Goal: Communication & Community: Answer question/provide support

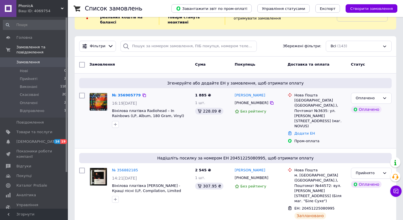
scroll to position [22, 0]
click at [126, 96] on link "№ 356905779" at bounding box center [126, 95] width 29 height 4
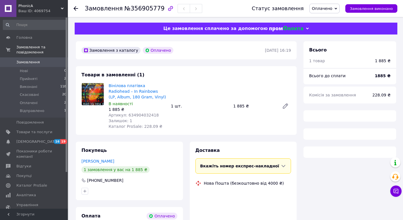
click at [149, 115] on span "Артикул: 634904032418" at bounding box center [134, 115] width 50 height 5
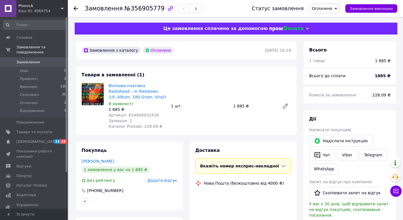
click at [149, 115] on span "Артикул: 634904032418" at bounding box center [134, 115] width 50 height 5
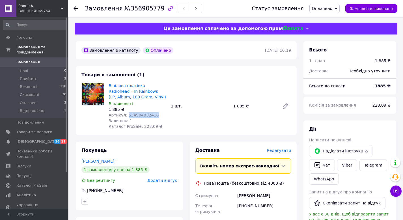
copy span "634904032418"
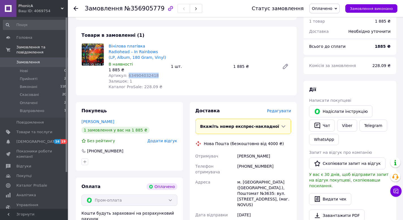
scroll to position [50, 0]
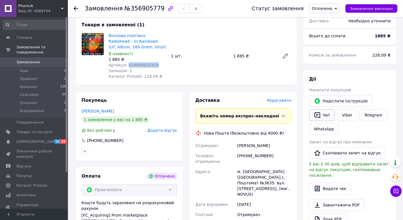
click at [327, 115] on button "Чат" at bounding box center [322, 115] width 26 height 12
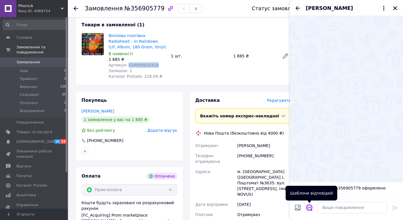
click at [310, 208] on icon "Відкрити шаблони відповідей" at bounding box center [309, 208] width 6 height 6
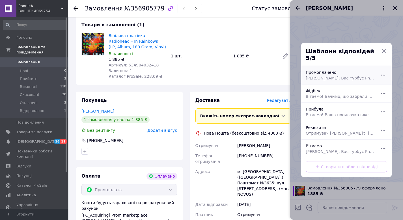
click at [332, 70] on div "Промоплачено Вітаємо, Вас турбує PhonicA, Дякуємо за замовлення! [GEOGRAPHIC_DA…" at bounding box center [341, 75] width 74 height 16
type textarea "[PERSON_NAME], Вас турбує PhonicA, Дякуємо за замовлення! [GEOGRAPHIC_DATA] є в…"
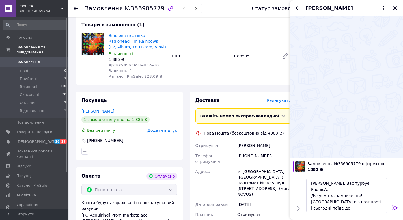
click at [394, 207] on icon at bounding box center [395, 208] width 7 height 7
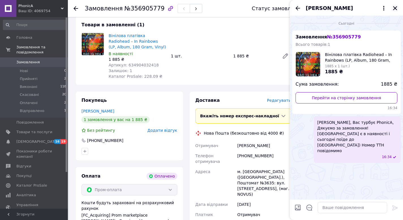
click at [394, 6] on icon "Закрити" at bounding box center [395, 8] width 5 height 5
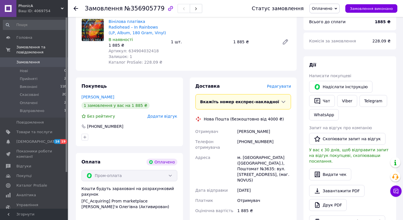
scroll to position [74, 0]
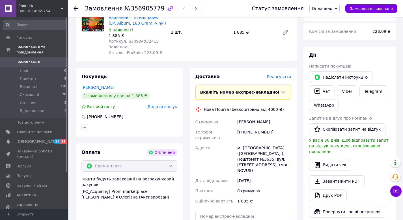
click at [134, 10] on span "№356905779" at bounding box center [145, 8] width 40 height 7
copy span "356905779"
click at [146, 42] on span "Артикул: 634904032418" at bounding box center [134, 41] width 50 height 5
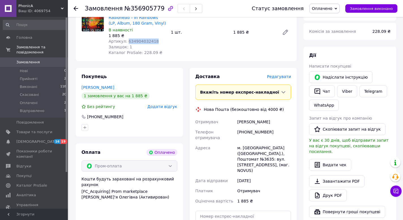
copy span "634904032418"
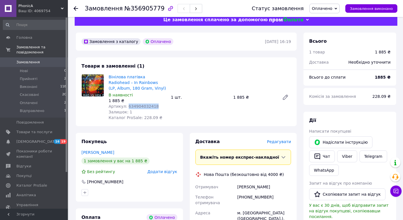
scroll to position [0, 0]
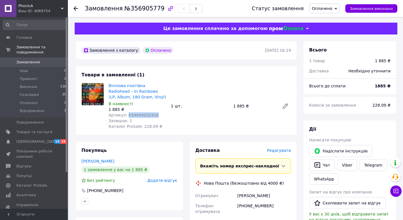
copy span "634904032418"
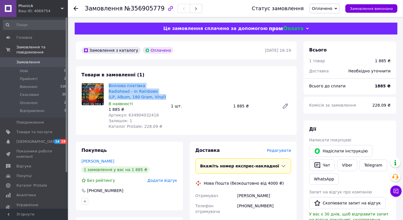
drag, startPoint x: 134, startPoint y: 98, endPoint x: 108, endPoint y: 86, distance: 28.2
click at [108, 86] on div "Вінілова платівка Radiohead – In Rainbows (LP, Album, 180 Gram, Vinyl) В наявно…" at bounding box center [137, 106] width 62 height 49
copy link "Вінілова платівка Radiohead – In Rainbows (LP, Album, 180 Gram, Vinyl)"
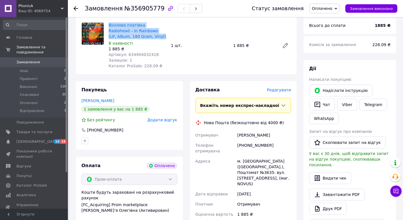
scroll to position [64, 0]
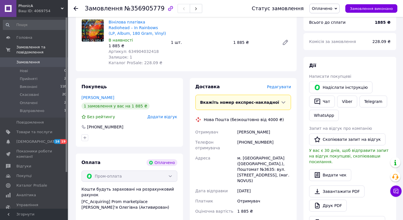
click at [263, 141] on div "[PHONE_NUMBER]" at bounding box center [264, 145] width 56 height 16
copy div "380674436649"
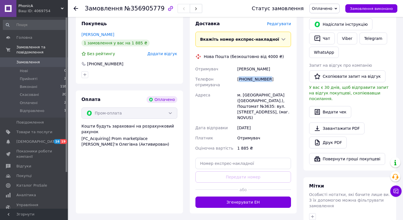
scroll to position [131, 0]
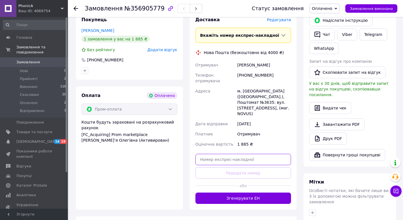
click at [226, 159] on input "text" at bounding box center [244, 159] width 96 height 11
paste input "20451225283708"
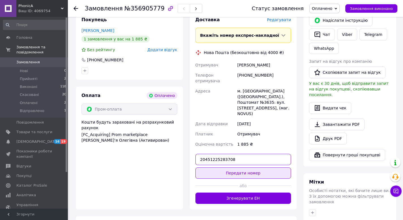
type input "20451225283708"
click at [223, 170] on button "Передати номер" at bounding box center [244, 173] width 96 height 11
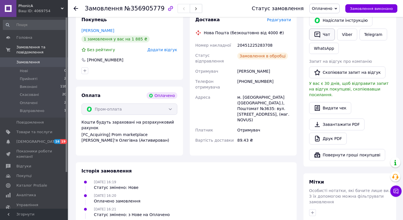
click at [320, 35] on icon "button" at bounding box center [318, 35] width 6 height 6
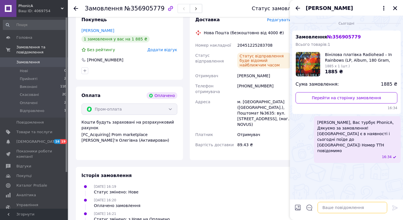
click at [327, 209] on textarea at bounding box center [353, 207] width 70 height 11
paste textarea "20451225283708"
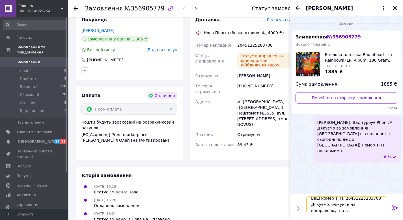
scroll to position [1, 0]
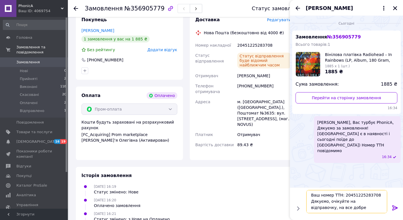
type textarea "Ваш номер ТТН: 20451225283708 Дякуємо, очікуйте на відправочку, на все добре)"
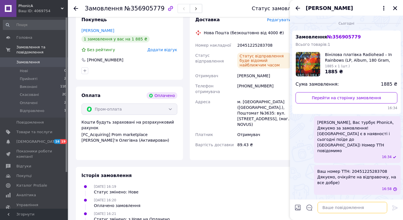
scroll to position [0, 0]
click at [394, 10] on icon "Закрити" at bounding box center [395, 8] width 5 height 5
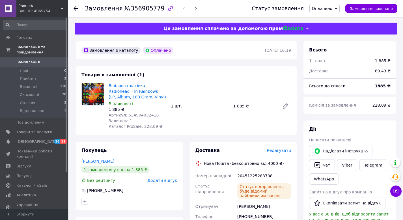
click at [77, 8] on use at bounding box center [76, 8] width 5 height 5
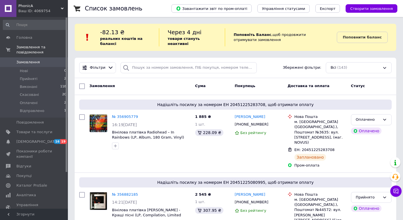
scroll to position [0, 0]
click at [27, 170] on link "Відгуки" at bounding box center [35, 167] width 70 height 10
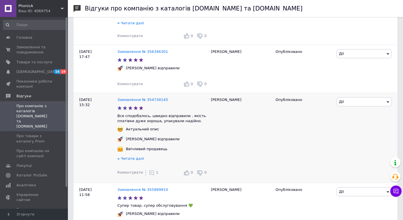
scroll to position [162, 0]
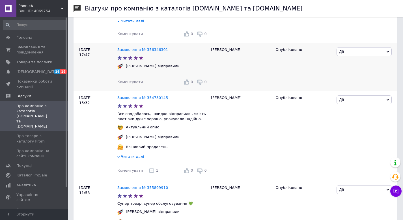
click at [134, 84] on span "Коментувати" at bounding box center [129, 82] width 25 height 4
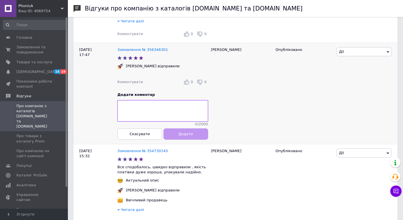
click at [145, 112] on textarea at bounding box center [162, 111] width 91 height 22
type textarea "L"
type textarea "Дякуємо, раді, що все сподобалось)💌"
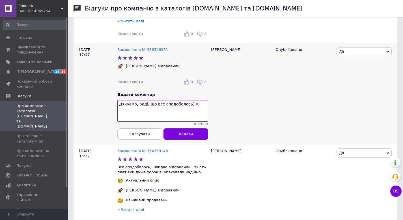
click at [180, 136] on span "Додати" at bounding box center [186, 134] width 14 height 4
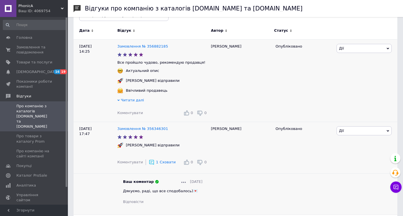
scroll to position [82, 0]
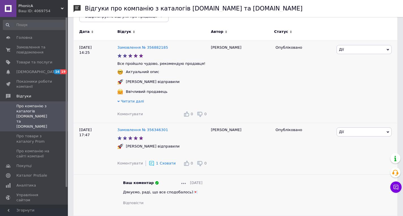
click at [131, 112] on span "Коментувати" at bounding box center [129, 114] width 25 height 4
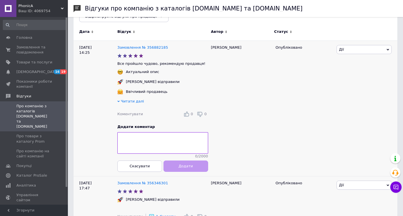
click at [131, 146] on textarea at bounding box center [162, 143] width 91 height 22
type textarea "Щиро дякуємо! Повертайтесь ще)❣️"
click at [192, 168] on span "Додати" at bounding box center [186, 166] width 14 height 4
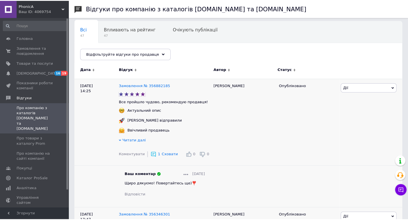
scroll to position [0, 0]
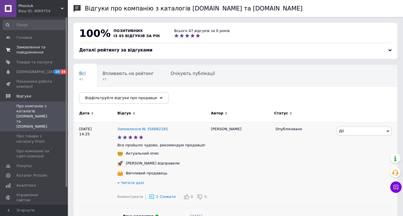
click at [36, 48] on span "Замовлення та повідомлення" at bounding box center [34, 50] width 36 height 10
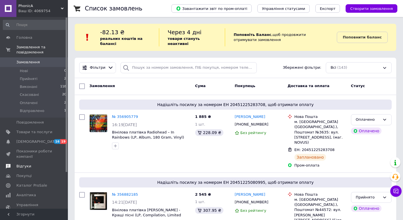
click at [38, 170] on link "Відгуки" at bounding box center [35, 167] width 70 height 10
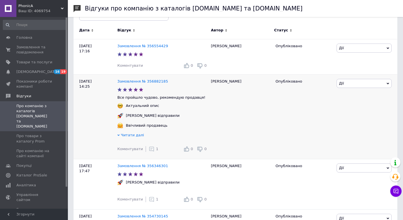
scroll to position [85, 0]
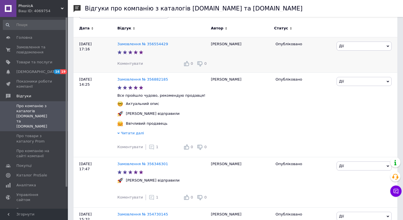
click at [138, 65] on span "Коментувати" at bounding box center [129, 63] width 25 height 4
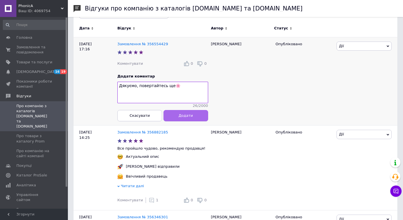
type textarea "Дякуємо, повертайтесь ще🌸"
click at [175, 114] on button "Додати" at bounding box center [186, 115] width 45 height 11
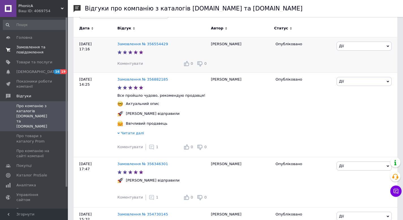
click at [29, 51] on span "Замовлення та повідомлення" at bounding box center [34, 50] width 36 height 10
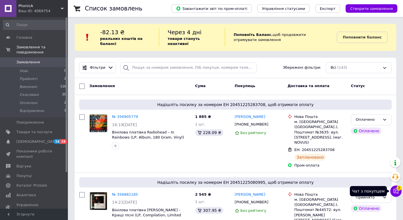
click at [396, 194] on icon at bounding box center [396, 191] width 6 height 6
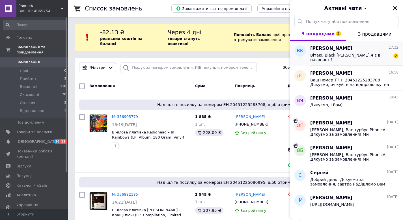
click at [356, 64] on div "[PERSON_NAME] 17:32 Вітаю, Black [PERSON_NAME].4 є в наявності? 2" at bounding box center [356, 53] width 93 height 25
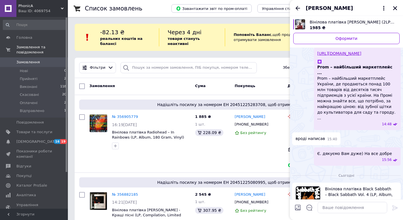
scroll to position [399, 0]
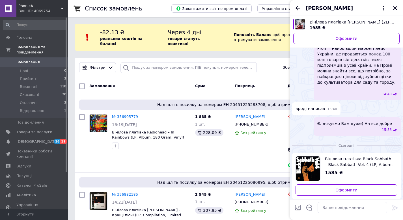
click at [327, 156] on span "Вінілова платівка Black Sabbath – Black Sabbath Vol. 4 (LP, Album, Vinyl)" at bounding box center [359, 161] width 68 height 11
click at [335, 206] on textarea at bounding box center [353, 207] width 70 height 11
type textarea "в"
type textarea "[PERSON_NAME], так) Бажаєте замовити?"
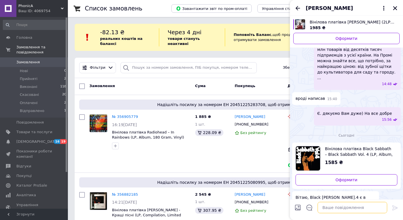
scroll to position [409, 0]
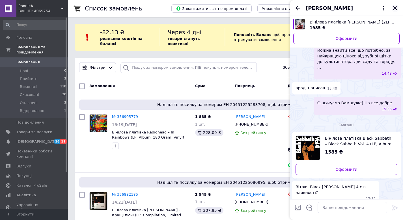
click at [394, 10] on icon "Закрити" at bounding box center [395, 8] width 5 height 5
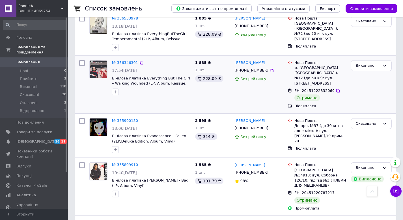
scroll to position [501, 0]
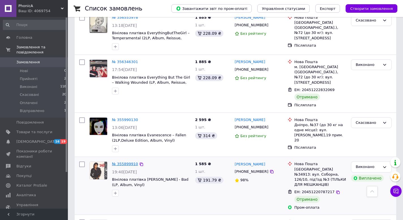
click at [127, 162] on link "№ 355899910" at bounding box center [125, 164] width 26 height 4
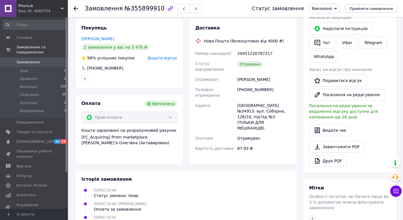
scroll to position [105, 0]
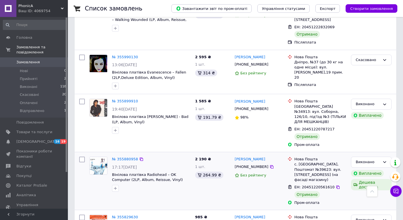
scroll to position [565, 0]
click at [121, 156] on link "№ 355880958" at bounding box center [125, 158] width 26 height 4
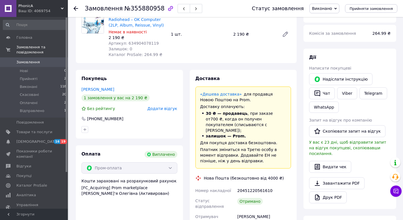
scroll to position [54, 0]
click at [324, 96] on button "Чат" at bounding box center [322, 94] width 26 height 12
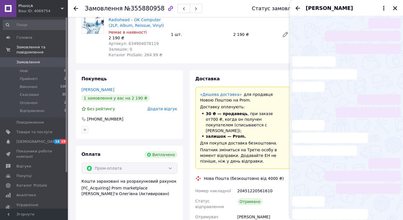
scroll to position [199, 0]
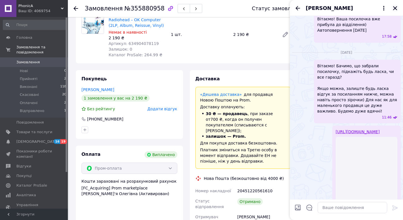
click at [393, 10] on icon "Закрити" at bounding box center [395, 8] width 5 height 5
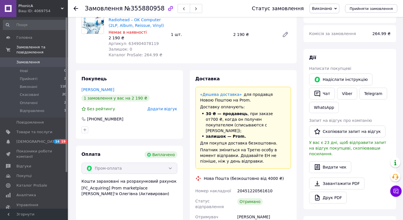
click at [76, 8] on icon at bounding box center [76, 8] width 5 height 5
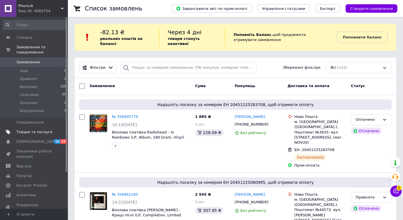
click at [26, 129] on link "Товари та послуги" at bounding box center [35, 132] width 70 height 10
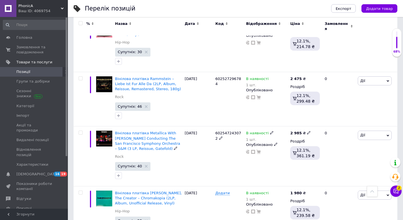
scroll to position [390, 0]
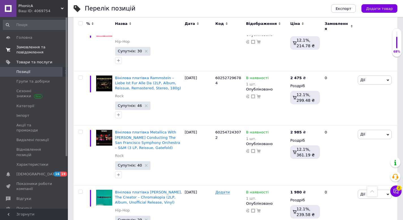
click at [25, 52] on span "Замовлення та повідомлення" at bounding box center [34, 50] width 36 height 10
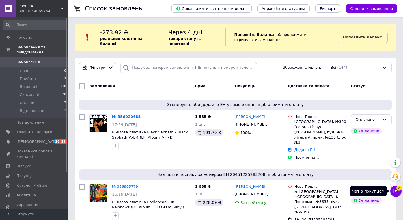
click at [395, 192] on icon at bounding box center [396, 191] width 6 height 6
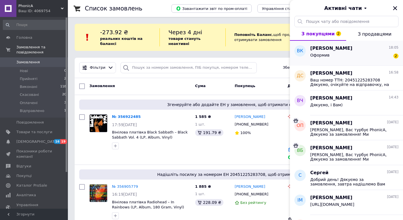
click at [325, 56] on span "Оформив" at bounding box center [319, 55] width 19 height 5
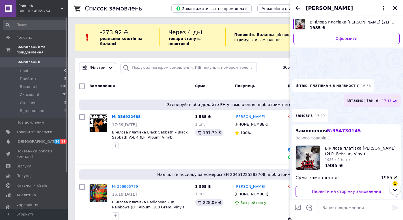
scroll to position [505, 0]
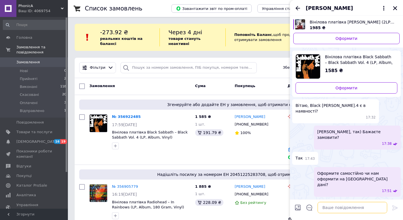
click at [325, 208] on textarea at bounding box center [353, 207] width 70 height 11
click at [355, 203] on textarea at bounding box center [353, 207] width 70 height 11
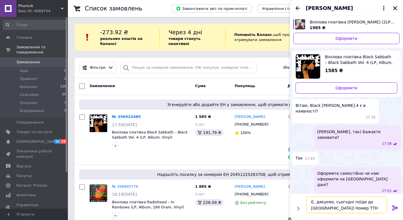
type textarea "Є, дякуємо, сьогодні поїде до [GEOGRAPHIC_DATA]) Номер ТТН повідомимо"
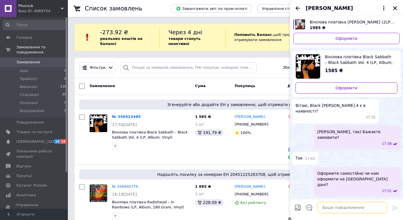
scroll to position [493, 0]
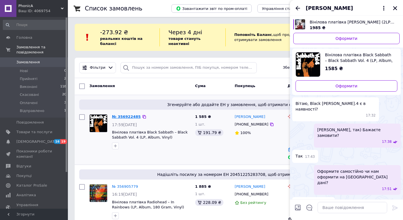
click at [127, 119] on link "№ 356922485" at bounding box center [126, 117] width 29 height 4
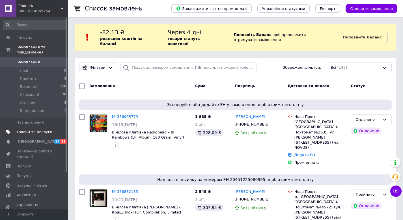
click at [44, 132] on span "Товари та послуги" at bounding box center [34, 132] width 36 height 5
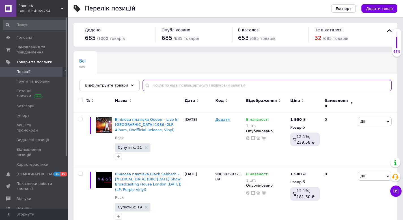
click at [158, 83] on input "text" at bounding box center [267, 85] width 249 height 11
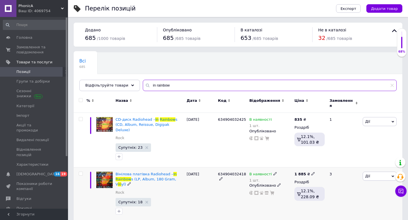
type input "in rainbow"
click at [311, 172] on use at bounding box center [312, 173] width 3 height 3
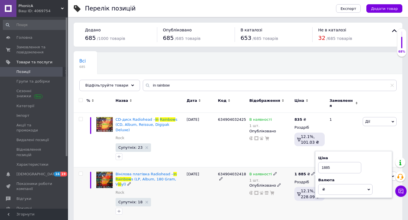
drag, startPoint x: 331, startPoint y: 159, endPoint x: 308, endPoint y: 159, distance: 22.6
click at [310, 168] on div "1 885 ₴ Ціна 1885 Валюта ₴ $ EUR CHF GBP ¥ PLN ₸ MDL HUF KGS CNY TRY KRW lei Ро…" at bounding box center [309, 195] width 33 height 54
type input "2190"
click at [273, 172] on icon at bounding box center [274, 173] width 3 height 3
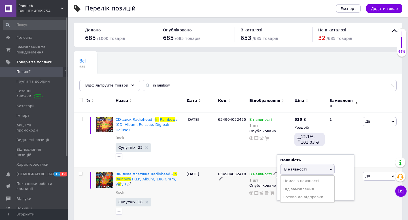
click at [305, 164] on span "В наявності" at bounding box center [307, 169] width 54 height 11
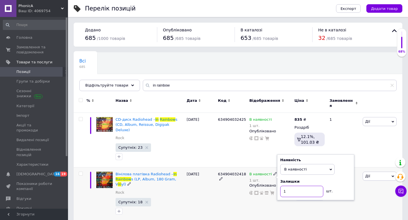
drag, startPoint x: 289, startPoint y: 183, endPoint x: 267, endPoint y: 181, distance: 22.4
click at [268, 181] on div "В наявності 1 шт. Наявність В наявності Немає в наявності Під замовлення Готово…" at bounding box center [270, 183] width 42 height 23
type input "2"
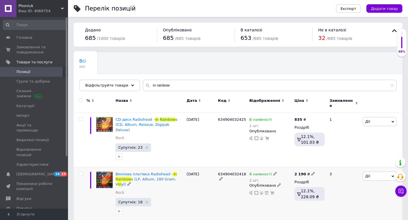
click at [271, 172] on div "В наявності" at bounding box center [263, 174] width 28 height 5
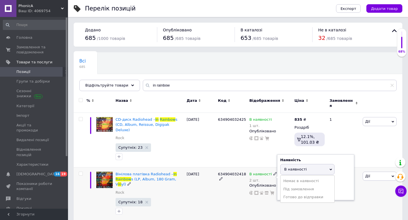
click at [299, 167] on span "В наявності" at bounding box center [295, 169] width 23 height 4
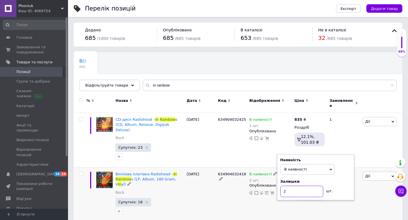
drag, startPoint x: 291, startPoint y: 185, endPoint x: 255, endPoint y: 182, distance: 35.8
click at [256, 184] on div "В наявності 2 шт. Наявність В наявності Немає в наявності Під замовлення Готово…" at bounding box center [270, 183] width 42 height 23
type input "1"
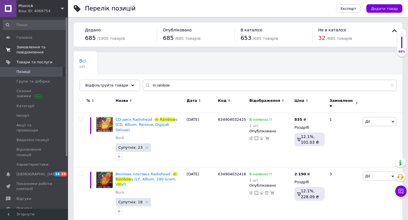
click at [45, 48] on span "Замовлення та повідомлення" at bounding box center [34, 50] width 36 height 10
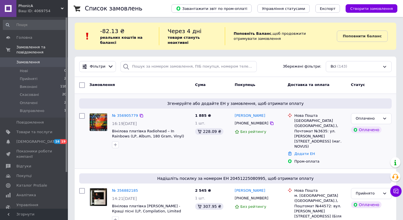
scroll to position [6, 0]
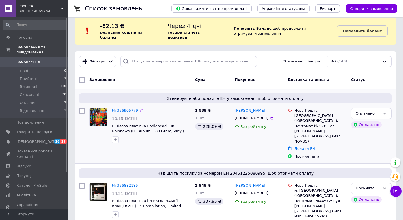
click at [130, 110] on link "№ 356905779" at bounding box center [125, 110] width 26 height 4
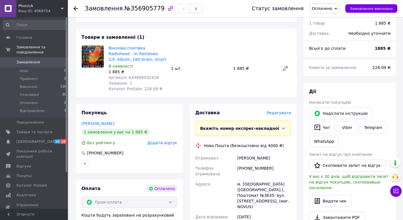
scroll to position [36, 0]
